Goal: Transaction & Acquisition: Purchase product/service

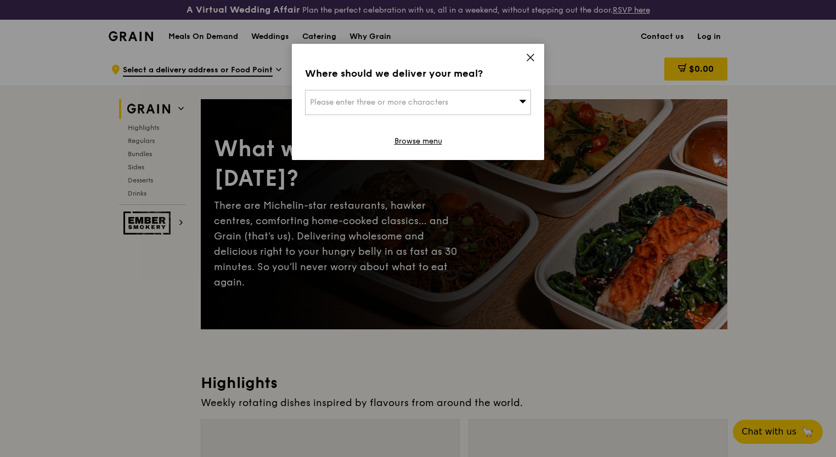
click at [402, 106] on span "Please enter three or more characters" at bounding box center [379, 102] width 138 height 9
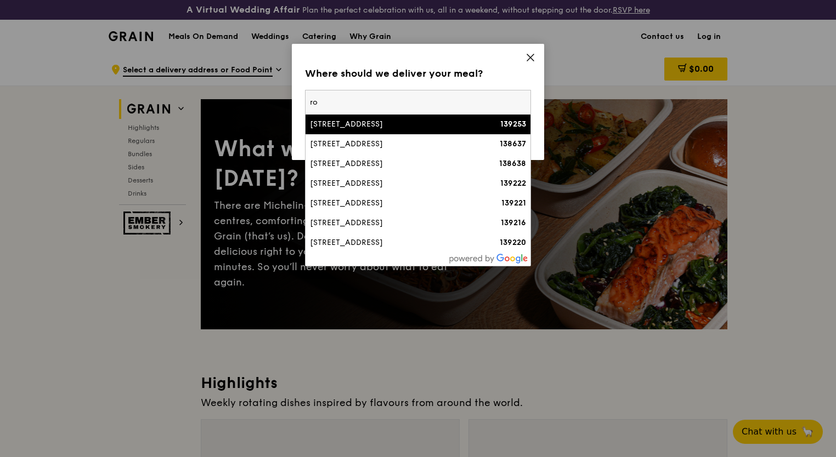
type input "r"
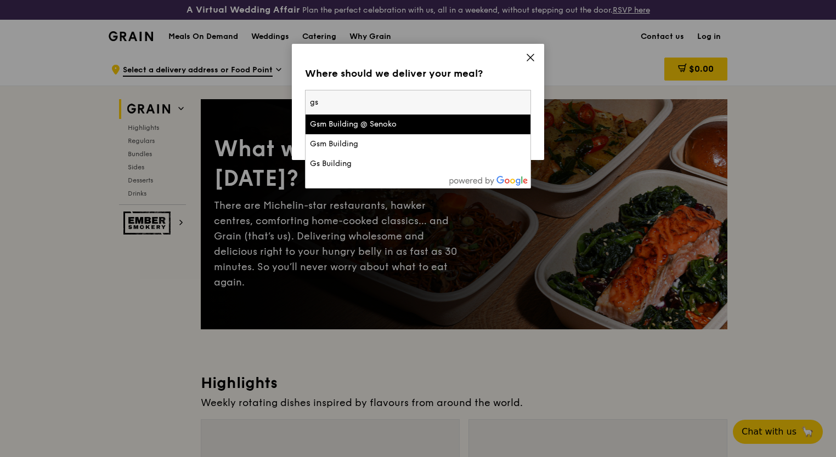
type input "g"
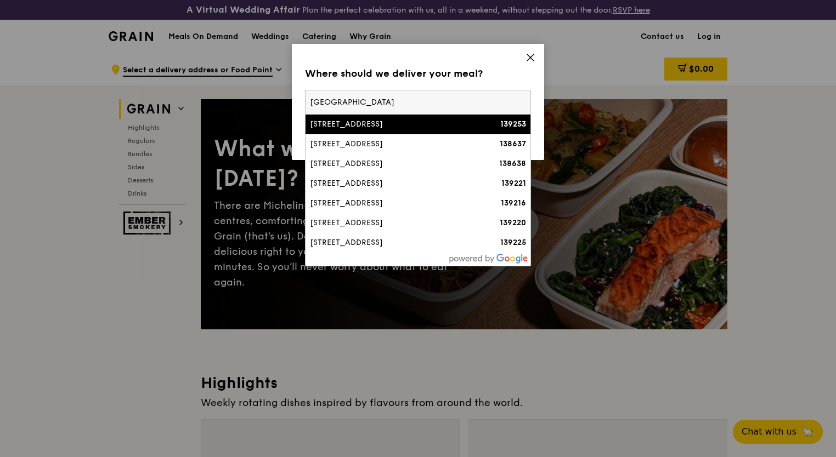
type input "rochester"
click at [449, 129] on div "8A Rochester Park, Rochester Common" at bounding box center [391, 124] width 162 height 11
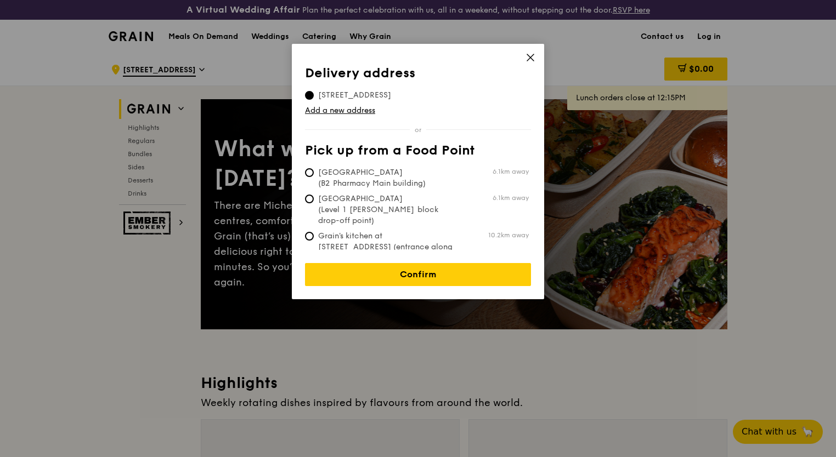
click at [526, 59] on icon at bounding box center [530, 58] width 10 height 10
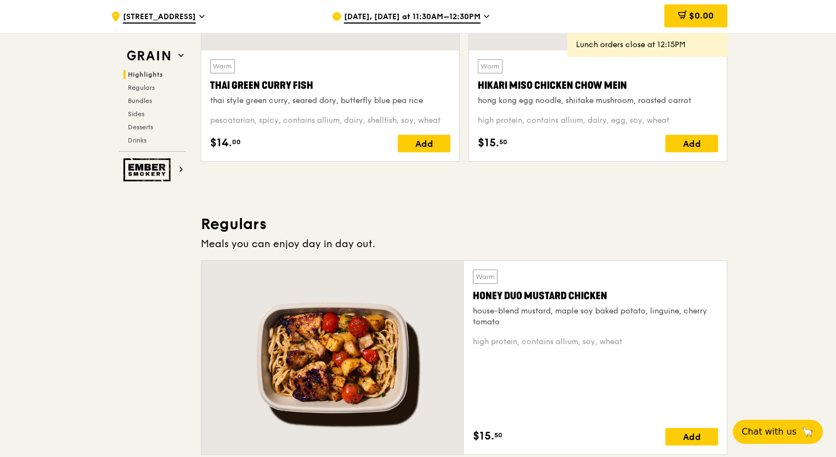
scroll to position [658, 0]
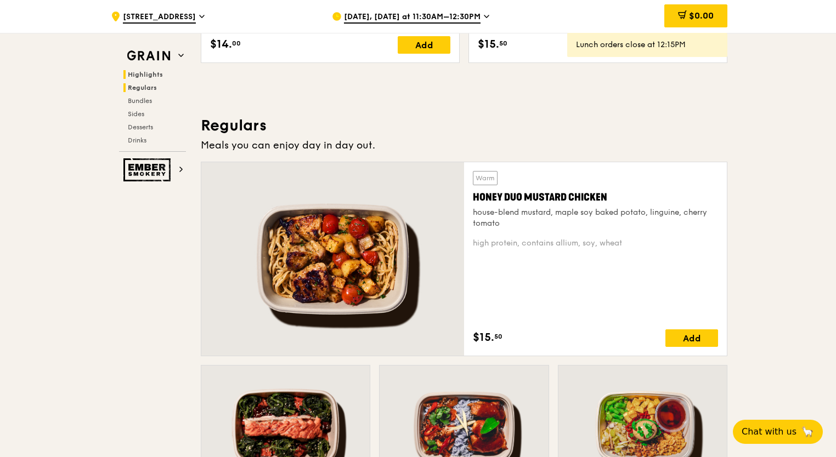
click at [137, 84] on span "Regulars" at bounding box center [142, 88] width 29 height 8
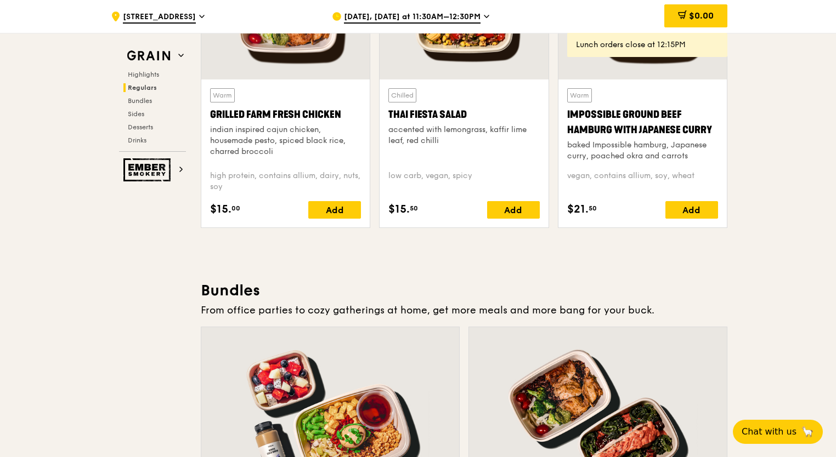
scroll to position [1333, 0]
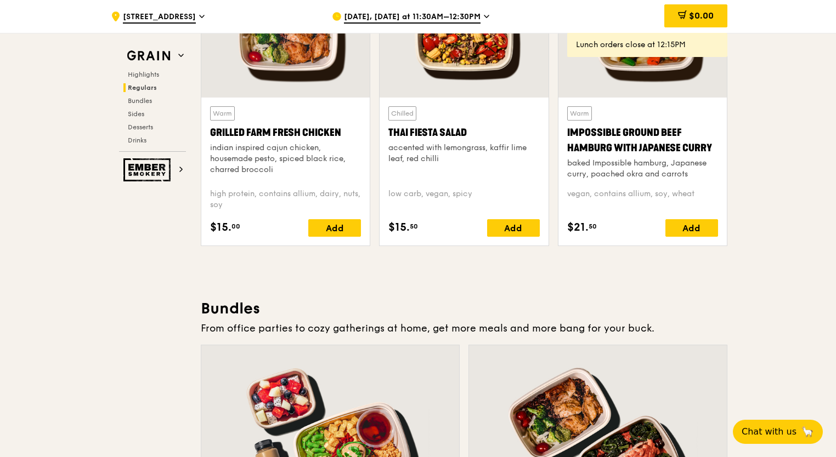
drag, startPoint x: 283, startPoint y: 320, endPoint x: 687, endPoint y: 275, distance: 406.7
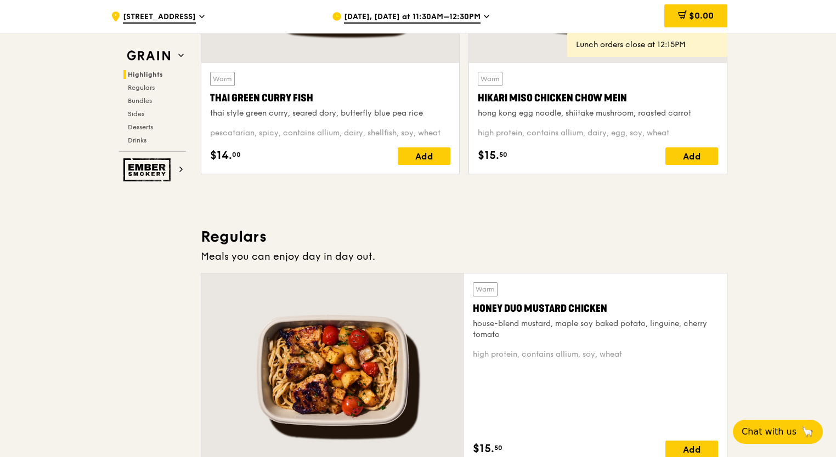
scroll to position [401, 0]
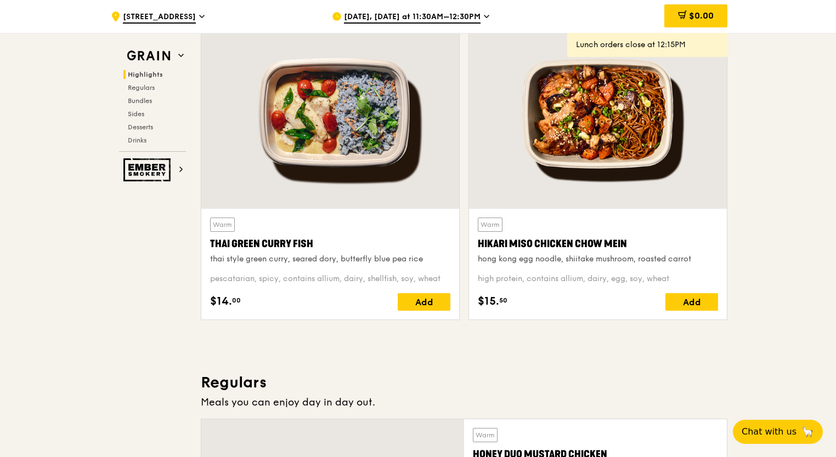
drag, startPoint x: 204, startPoint y: 240, endPoint x: 314, endPoint y: 245, distance: 109.8
click at [314, 245] on div "Warm Thai Green Curry Fish thai style green curry, seared dory, butterfly blue …" at bounding box center [330, 264] width 258 height 111
copy div "Thai Green Curry Fish"
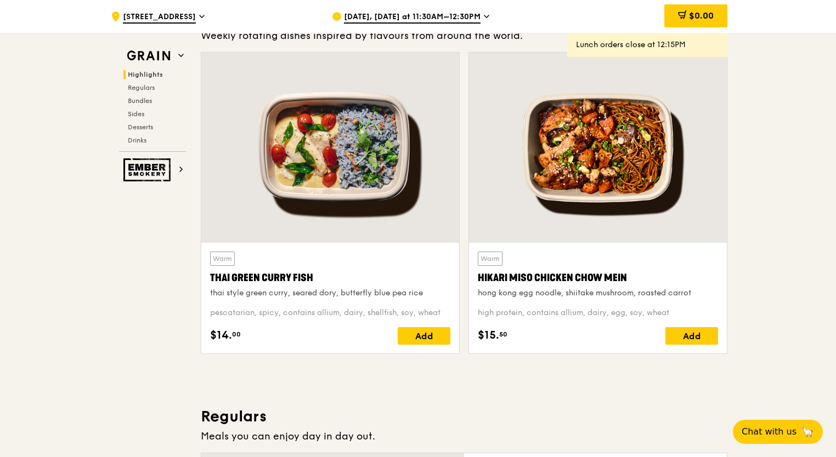
scroll to position [384, 0]
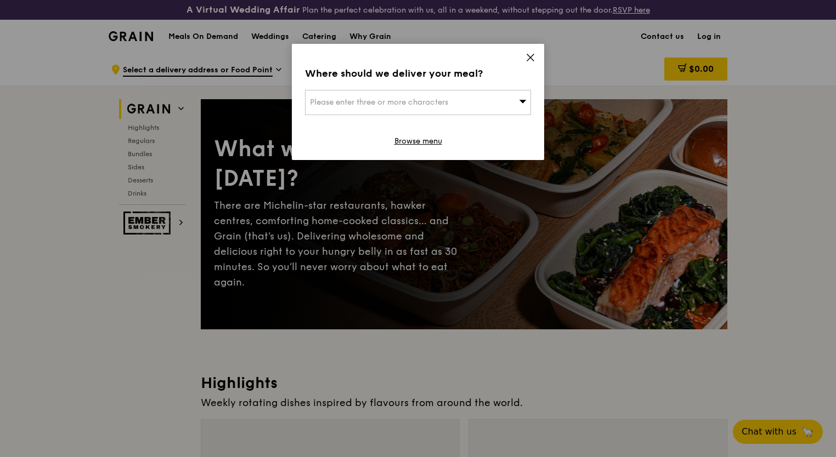
click at [529, 59] on icon at bounding box center [530, 58] width 10 height 10
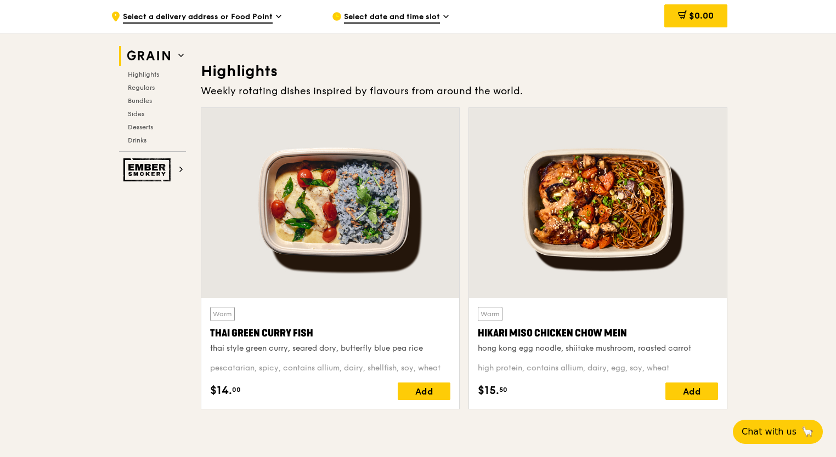
scroll to position [302, 0]
